Goal: Transaction & Acquisition: Purchase product/service

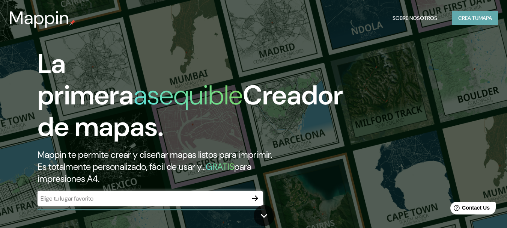
click at [463, 18] on font "Crea tu" at bounding box center [468, 18] width 20 height 7
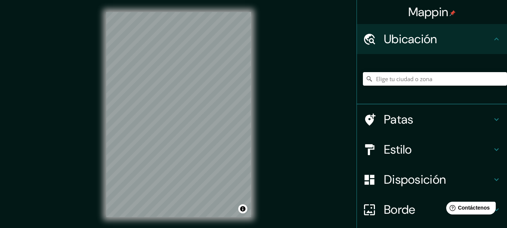
click at [323, 51] on div "Mappin Ubicación Patas Estilo Disposición Borde Elige un borde. Consejo : puede…" at bounding box center [253, 120] width 507 height 241
click at [305, 79] on div "Mappin Ubicación Patas Estilo Disposición Borde Elige un borde. Consejo : puede…" at bounding box center [253, 120] width 507 height 241
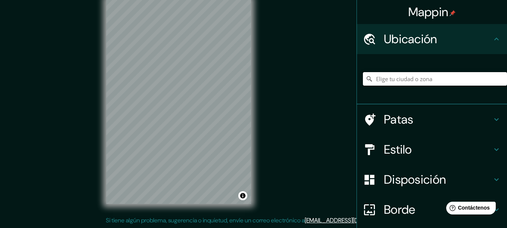
click at [419, 78] on input "Elige tu ciudad o zona" at bounding box center [435, 79] width 144 height 14
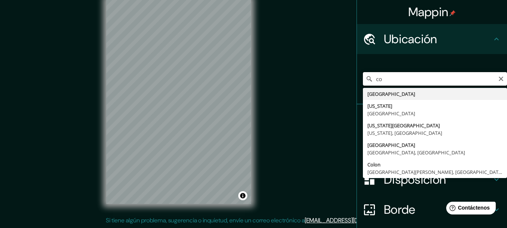
type input "c"
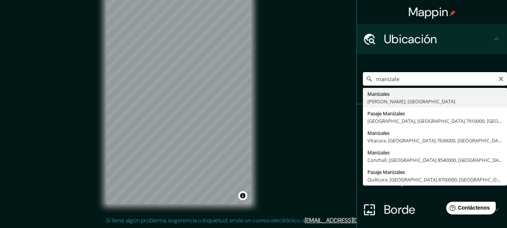
type input "Manizales, [GEOGRAPHIC_DATA], [GEOGRAPHIC_DATA]"
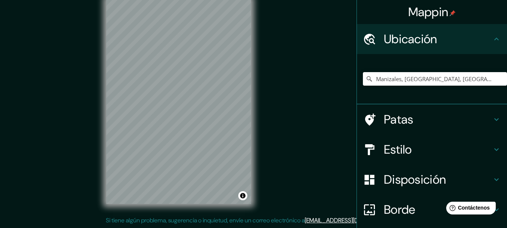
click at [415, 152] on h4 "Estilo" at bounding box center [438, 149] width 108 height 15
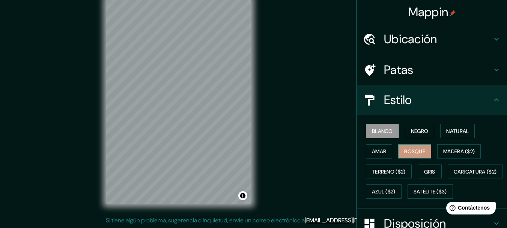
click at [424, 144] on button "Bosque" at bounding box center [414, 151] width 33 height 14
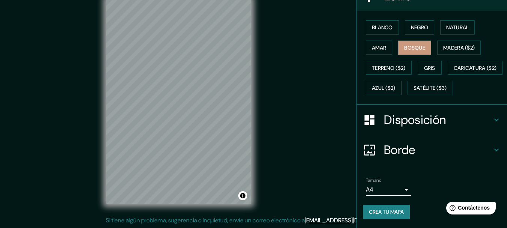
scroll to position [124, 0]
click at [472, 146] on h4 "Borde" at bounding box center [438, 149] width 108 height 15
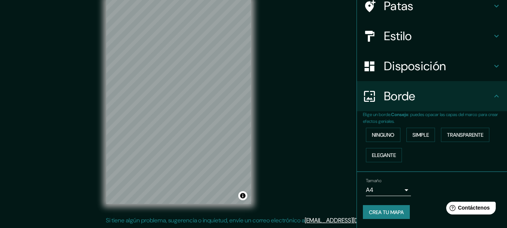
scroll to position [64, 0]
click at [388, 135] on font "Ninguno" at bounding box center [383, 134] width 23 height 7
click at [418, 134] on font "Simple" at bounding box center [421, 134] width 17 height 7
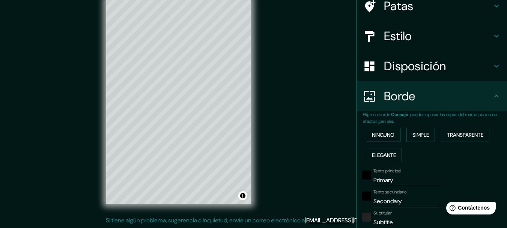
click at [386, 134] on font "Ninguno" at bounding box center [383, 134] width 23 height 7
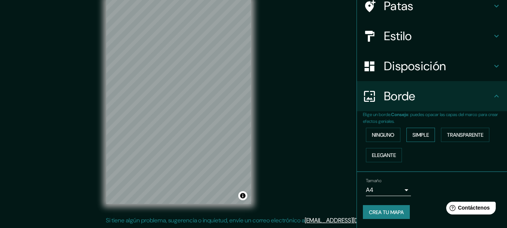
click at [421, 128] on button "Simple" at bounding box center [421, 135] width 29 height 14
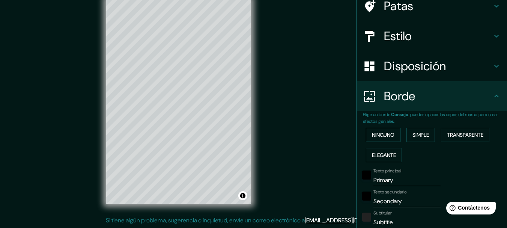
click at [377, 137] on font "Ninguno" at bounding box center [383, 134] width 23 height 7
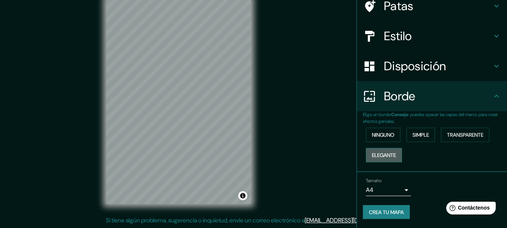
click at [387, 150] on font "Elegante" at bounding box center [384, 155] width 24 height 10
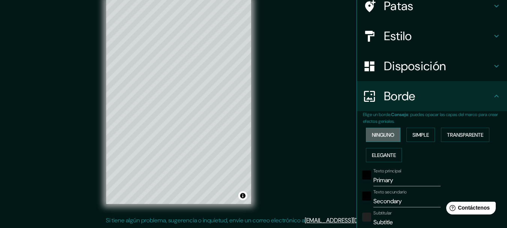
click at [378, 134] on font "Ninguno" at bounding box center [383, 134] width 23 height 7
